Goal: Information Seeking & Learning: Learn about a topic

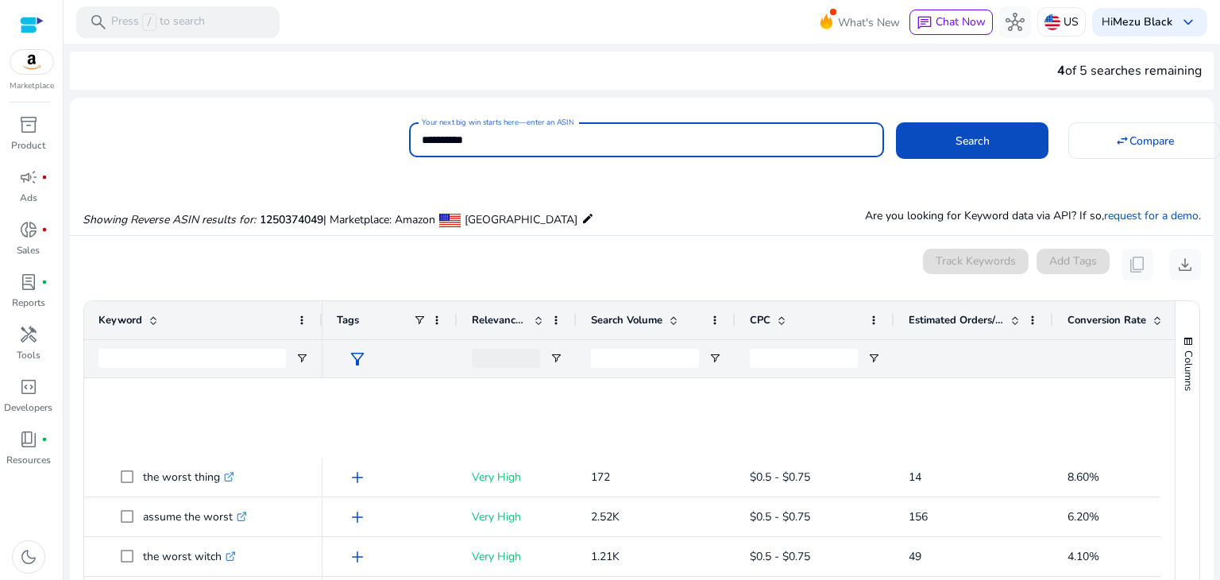
scroll to position [489, 0]
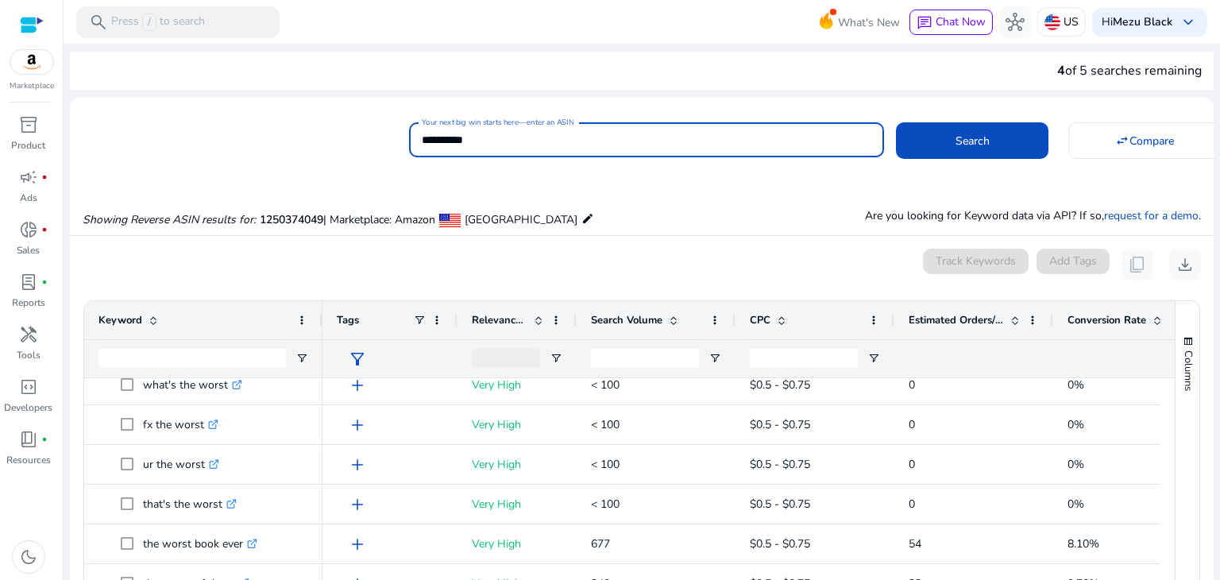
click at [525, 144] on input "**********" at bounding box center [647, 139] width 450 height 17
type input "**********"
click at [896, 122] on button "Search" at bounding box center [972, 140] width 153 height 37
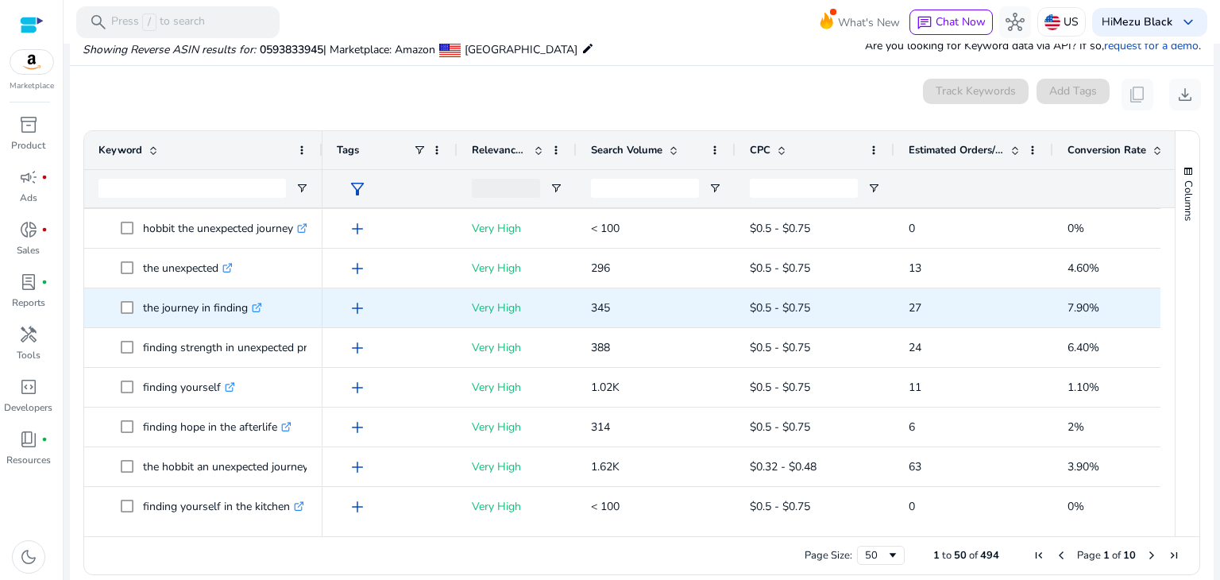
scroll to position [238, 0]
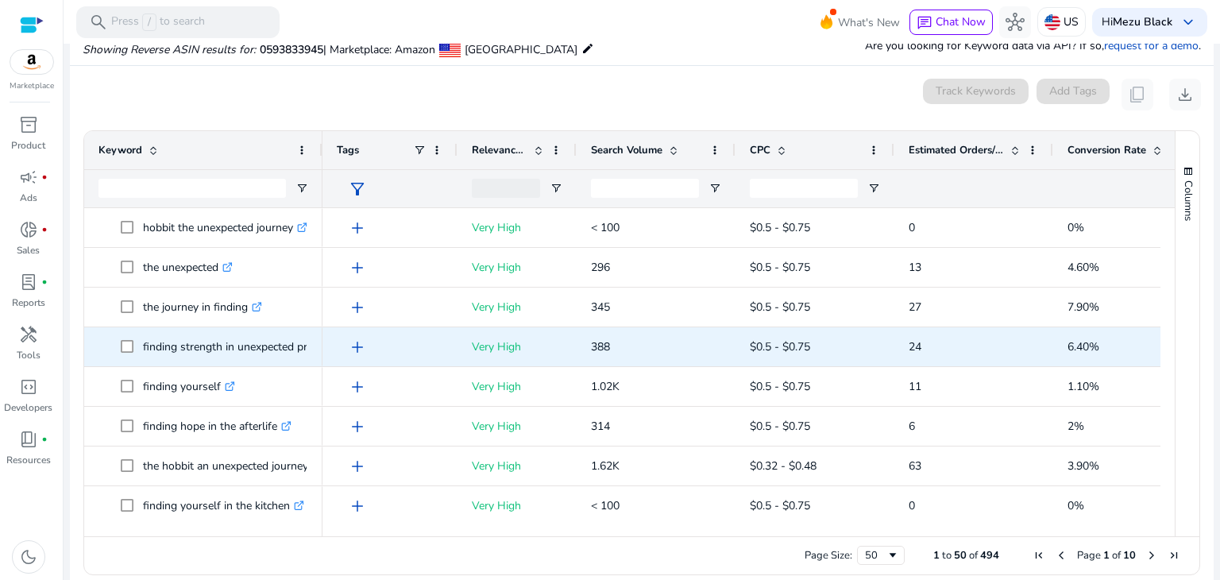
click at [296, 345] on p "finding strength in unexpected pregnancy .st0{fill:#2c8af8}" at bounding box center [252, 347] width 219 height 33
copy p "finding strength in unexpected pregnancy"
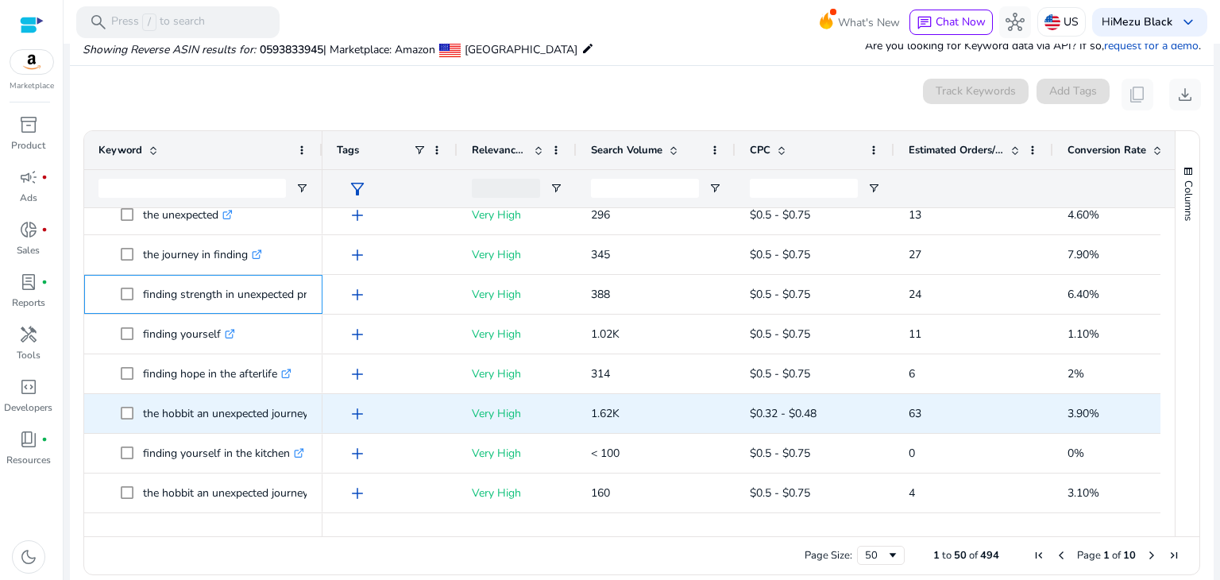
scroll to position [0, 0]
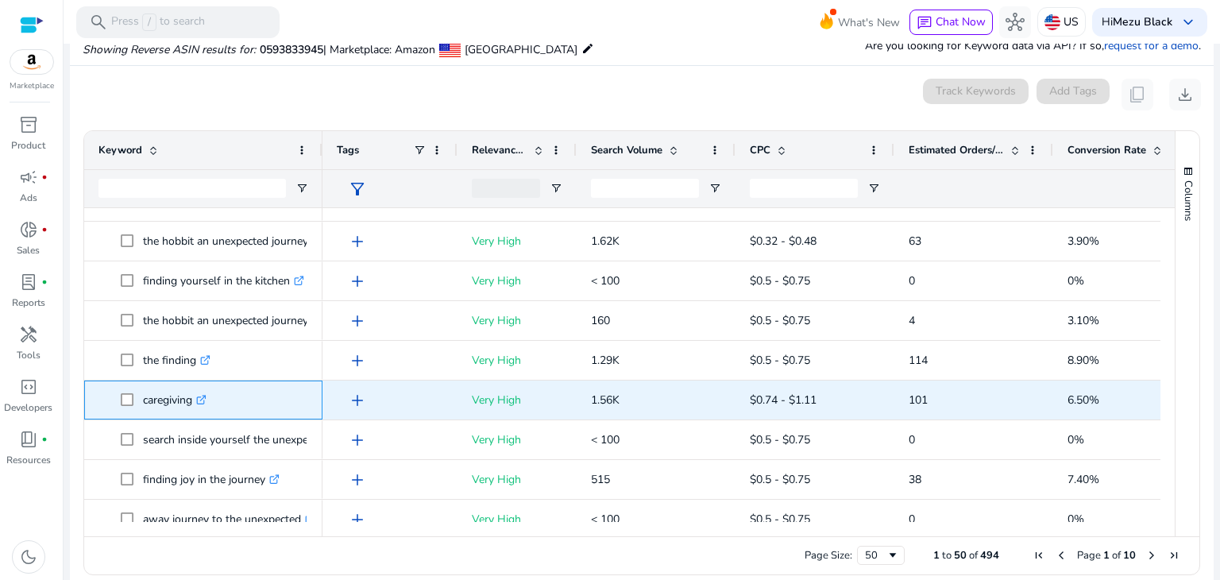
drag, startPoint x: 192, startPoint y: 402, endPoint x: 141, endPoint y: 407, distance: 51.1
click at [141, 407] on span "caregiving .st0{fill:#2c8af8}" at bounding box center [215, 400] width 188 height 33
copy span "caregiving"
